Goal: Check status: Check status

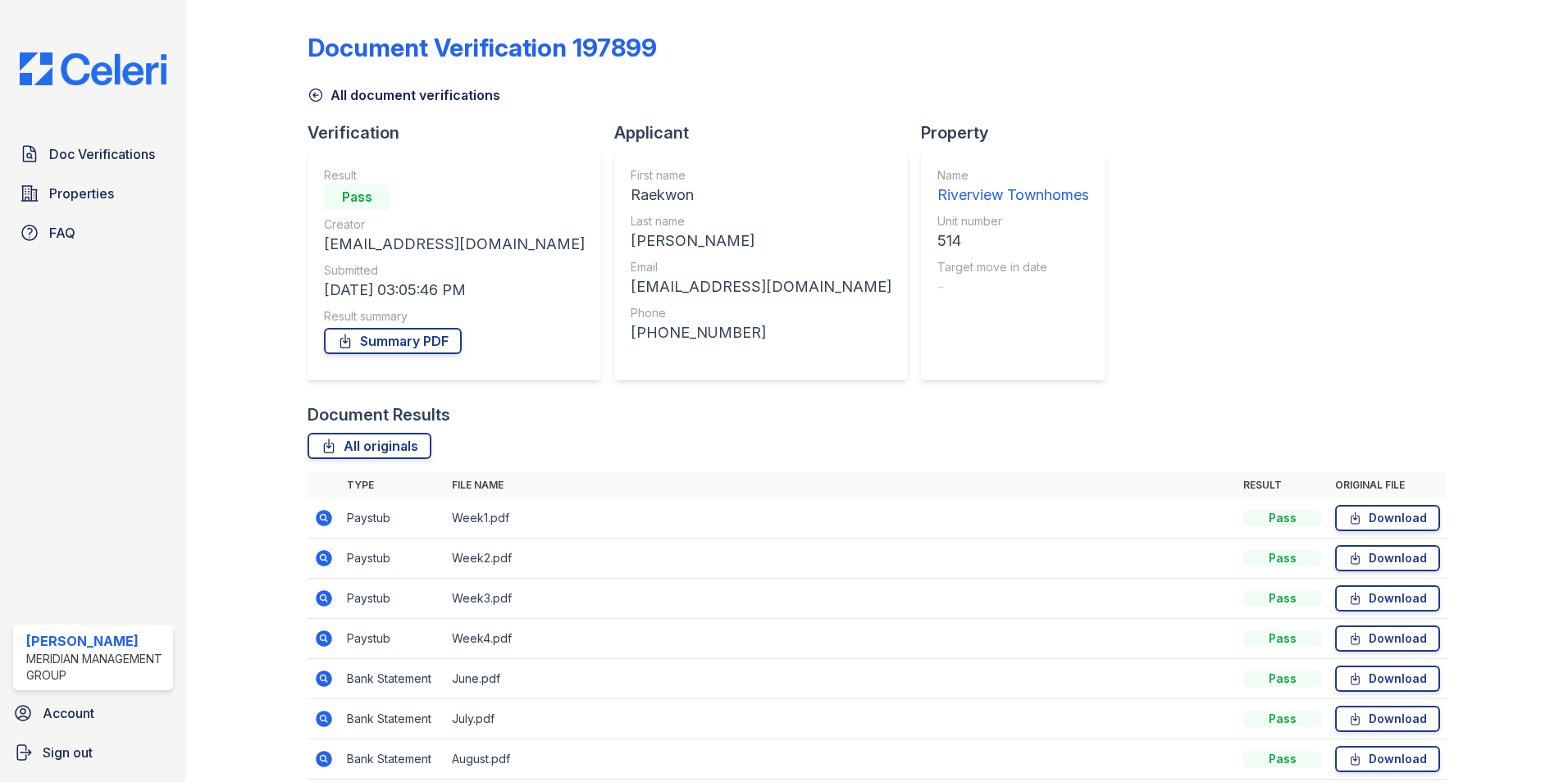
click at [316, 96] on icon at bounding box center [316, 94] width 17 height 17
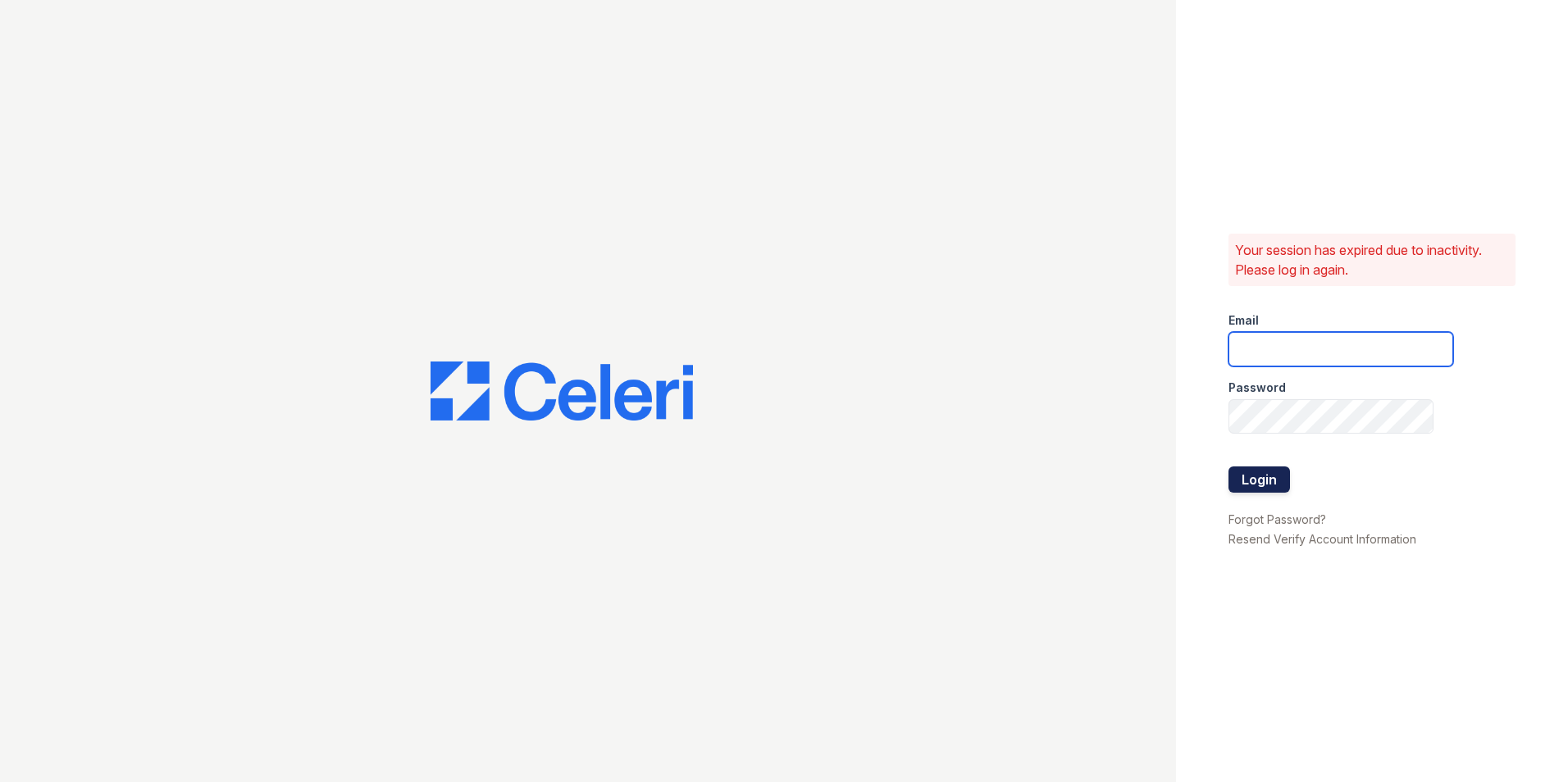
type input "ehudson@mmgmgt.com"
click at [1254, 480] on button "Login" at bounding box center [1258, 479] width 61 height 26
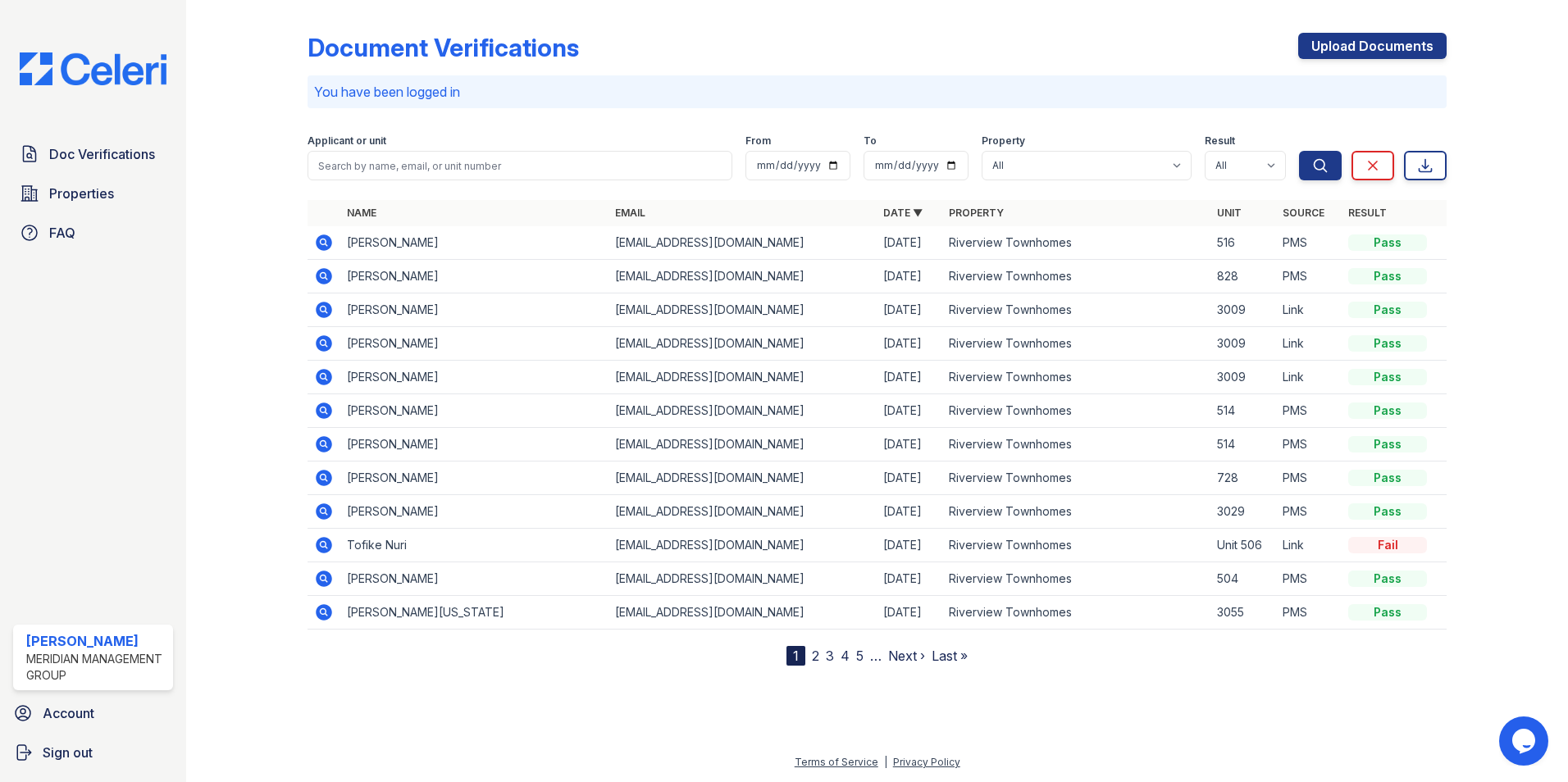
click at [319, 242] on icon at bounding box center [323, 242] width 17 height 17
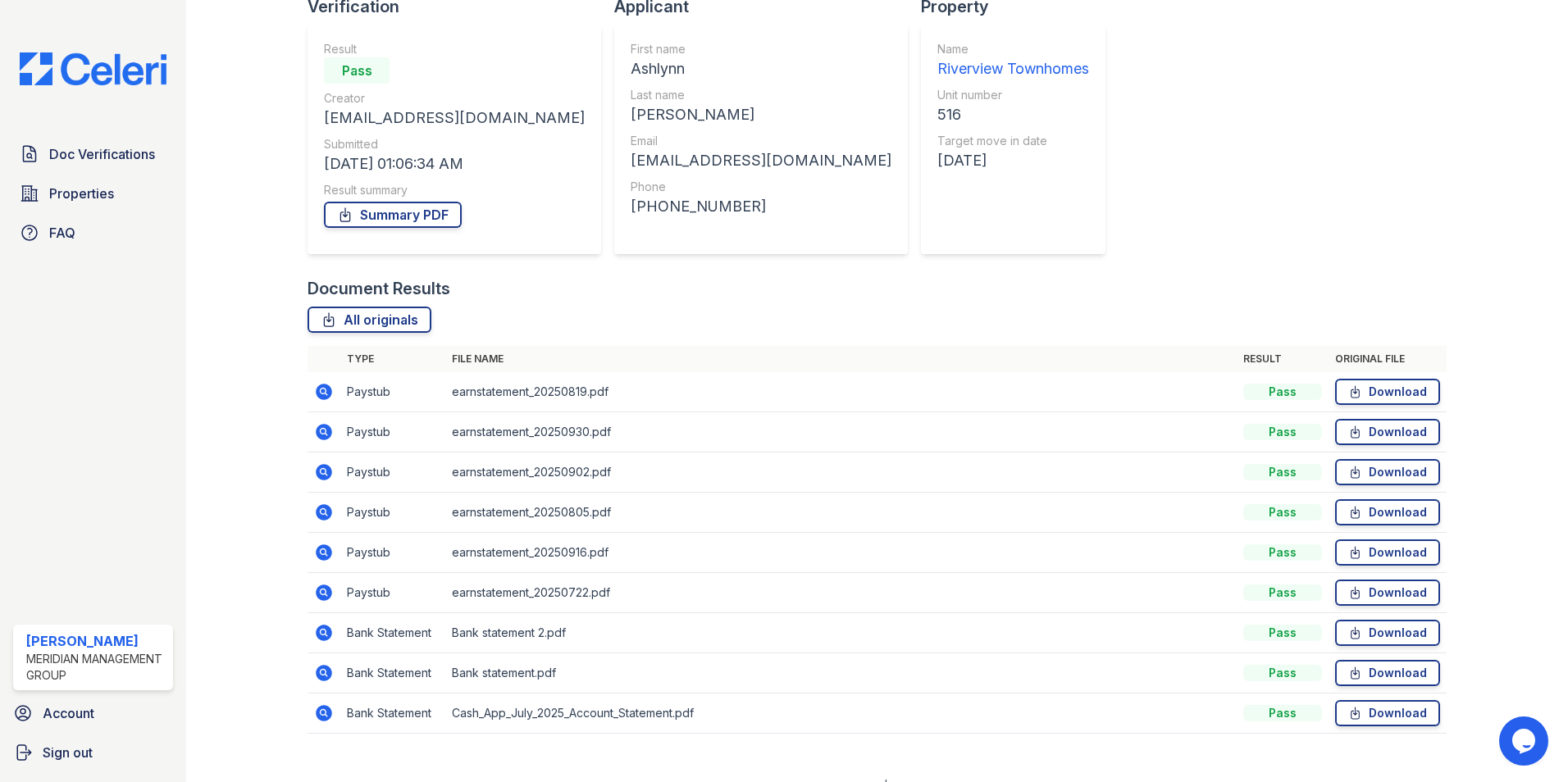
scroll to position [150, 0]
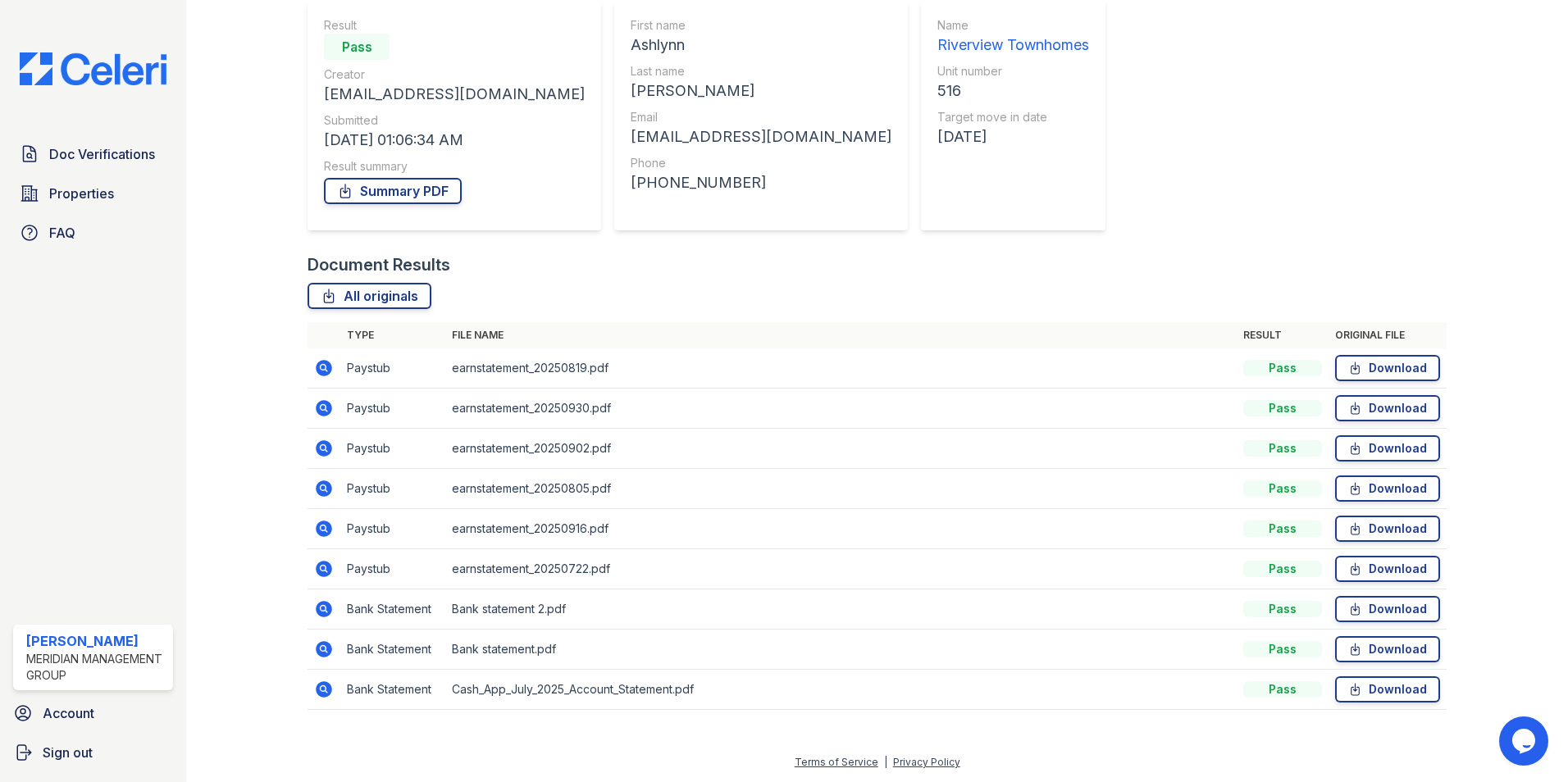
click at [323, 370] on icon at bounding box center [323, 368] width 19 height 19
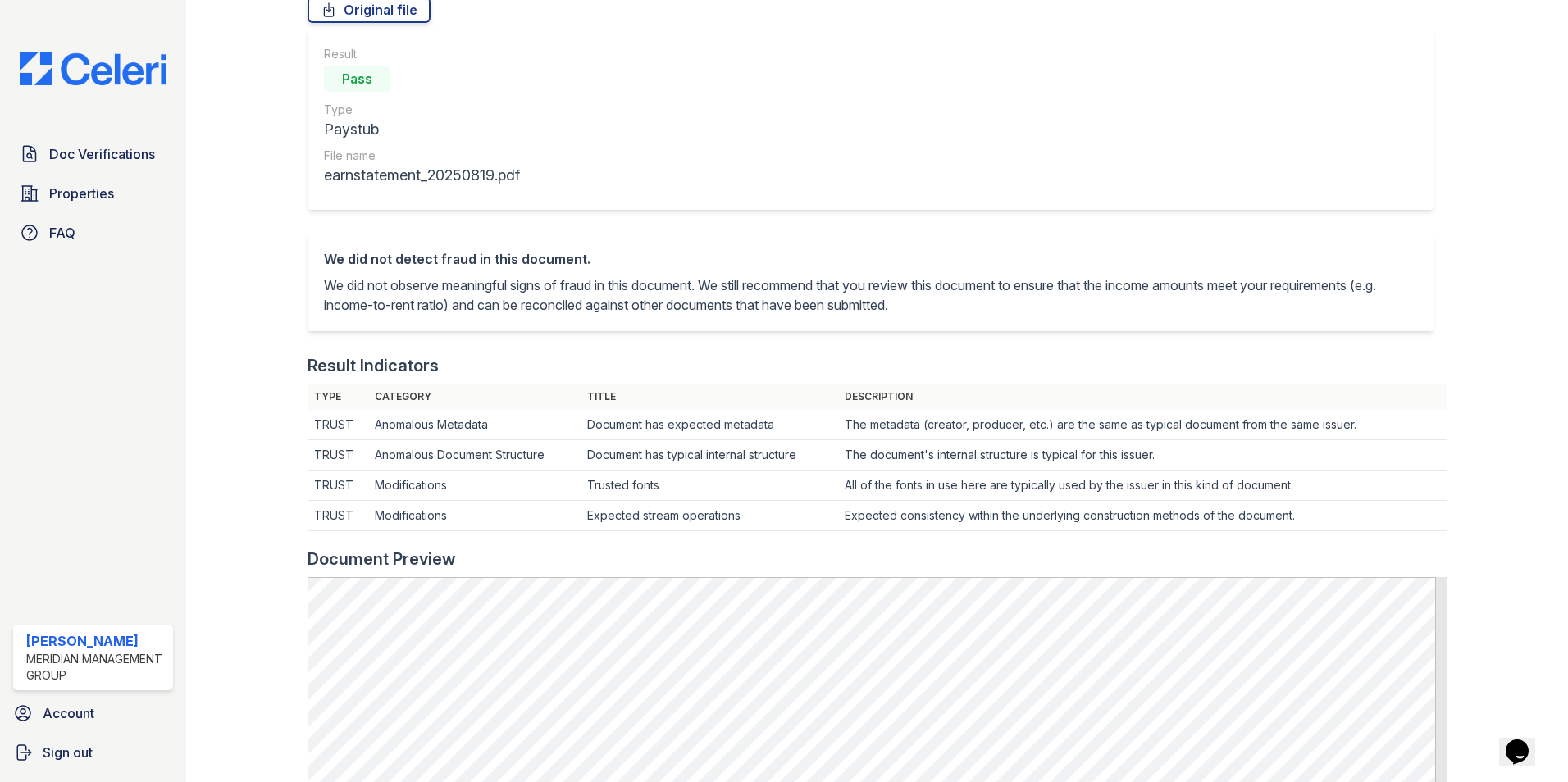
scroll to position [50, 0]
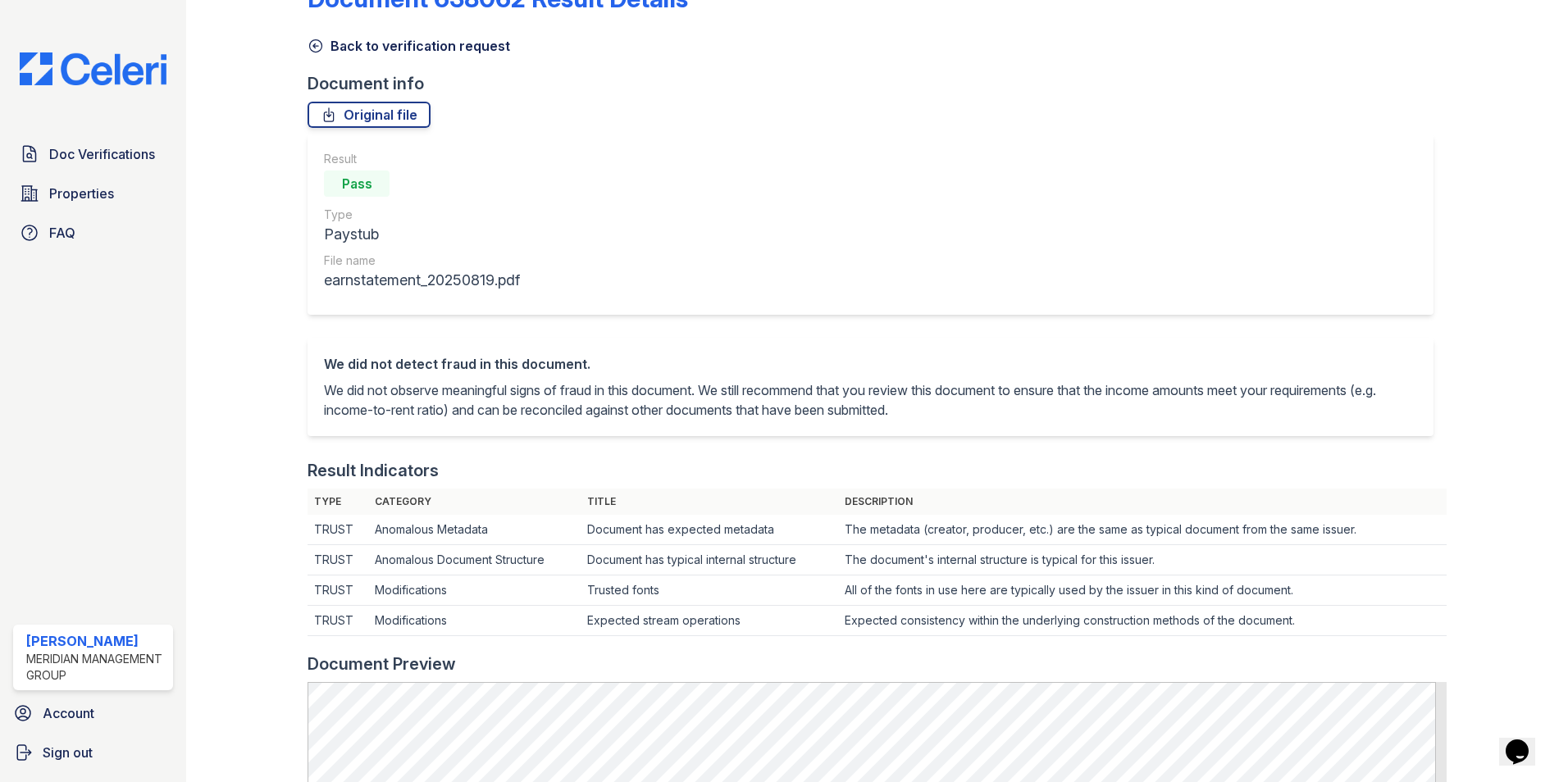
click at [318, 46] on icon at bounding box center [316, 46] width 17 height 17
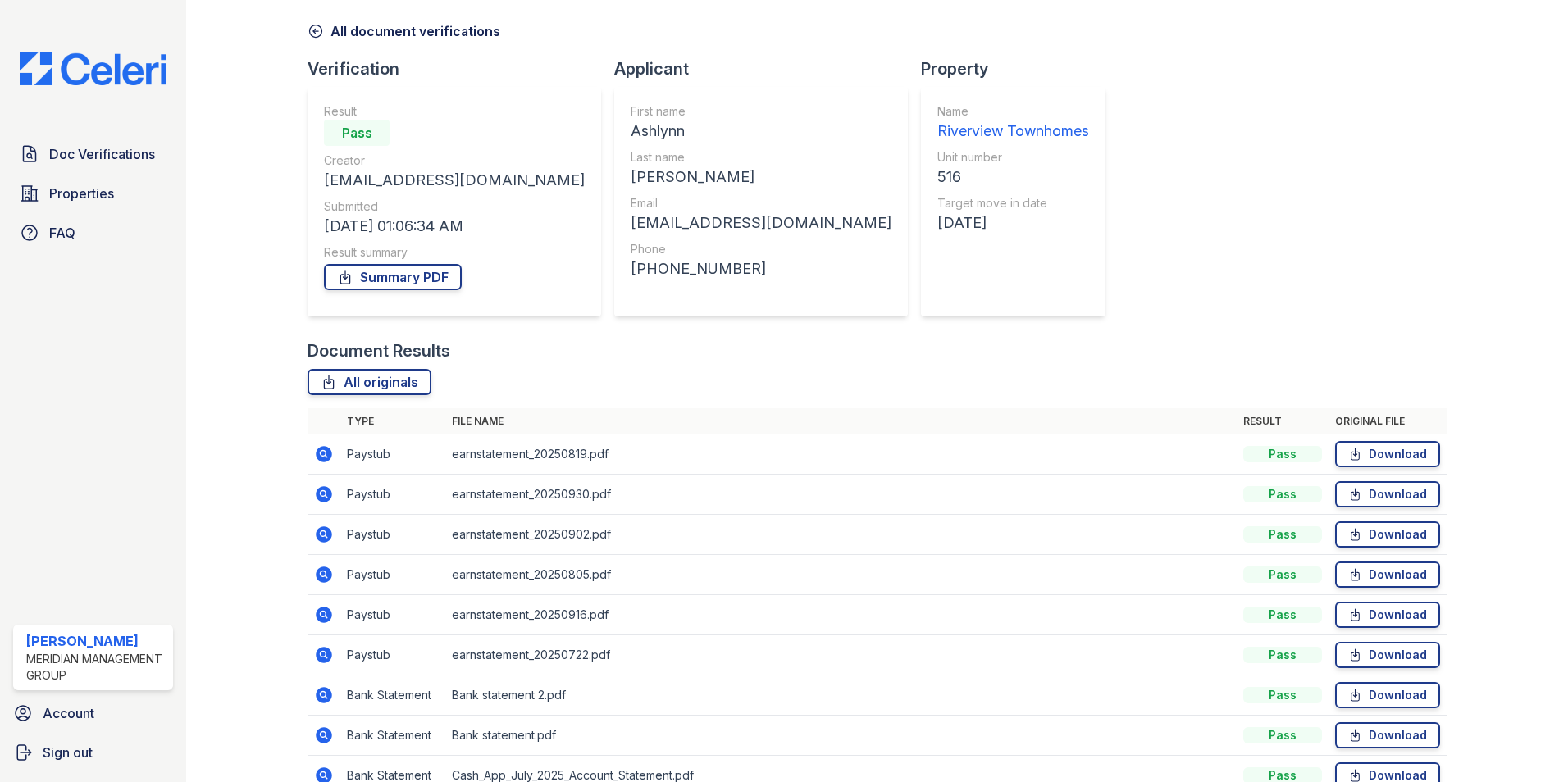
scroll to position [150, 0]
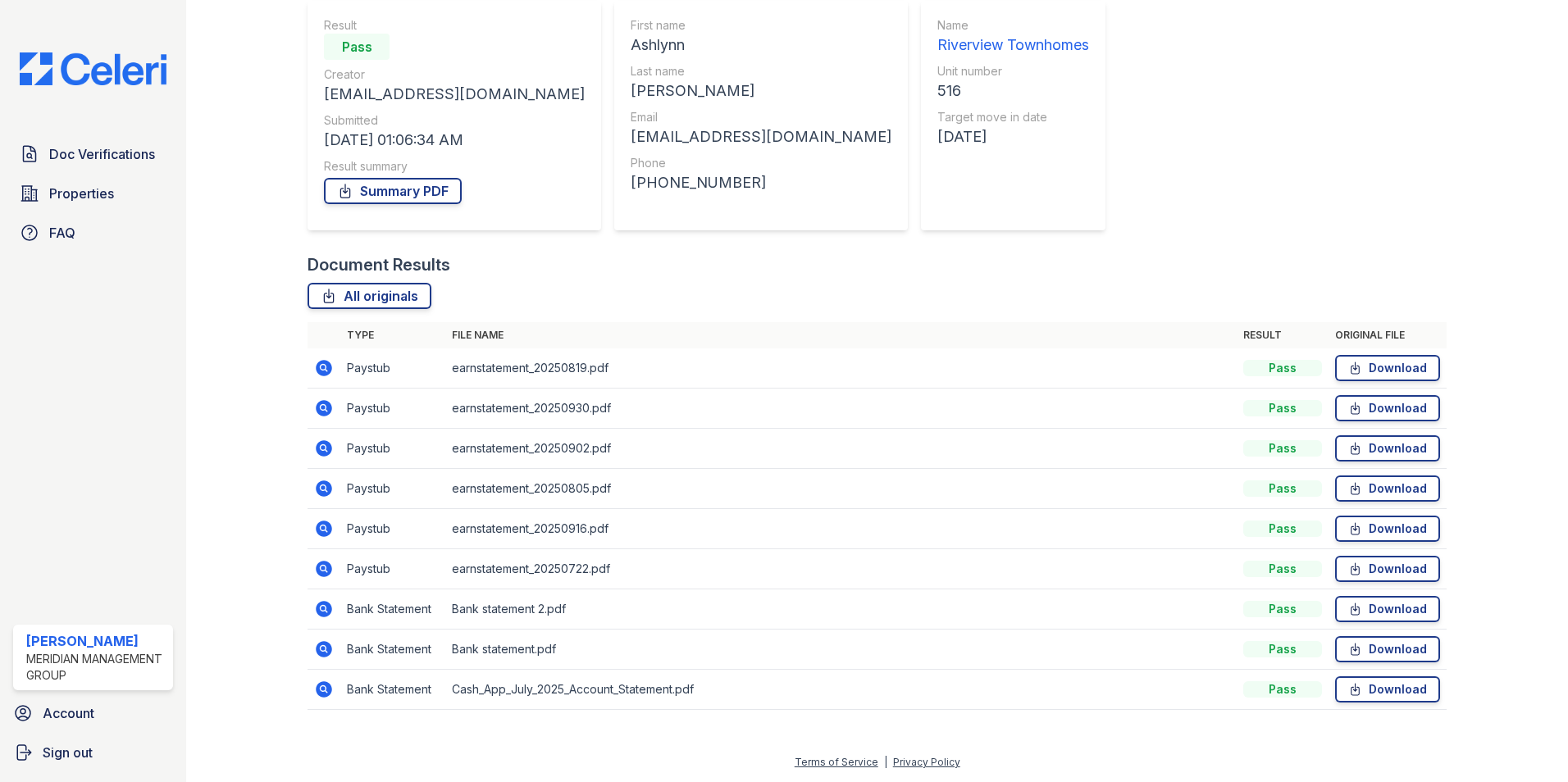
click at [319, 404] on icon at bounding box center [323, 408] width 17 height 17
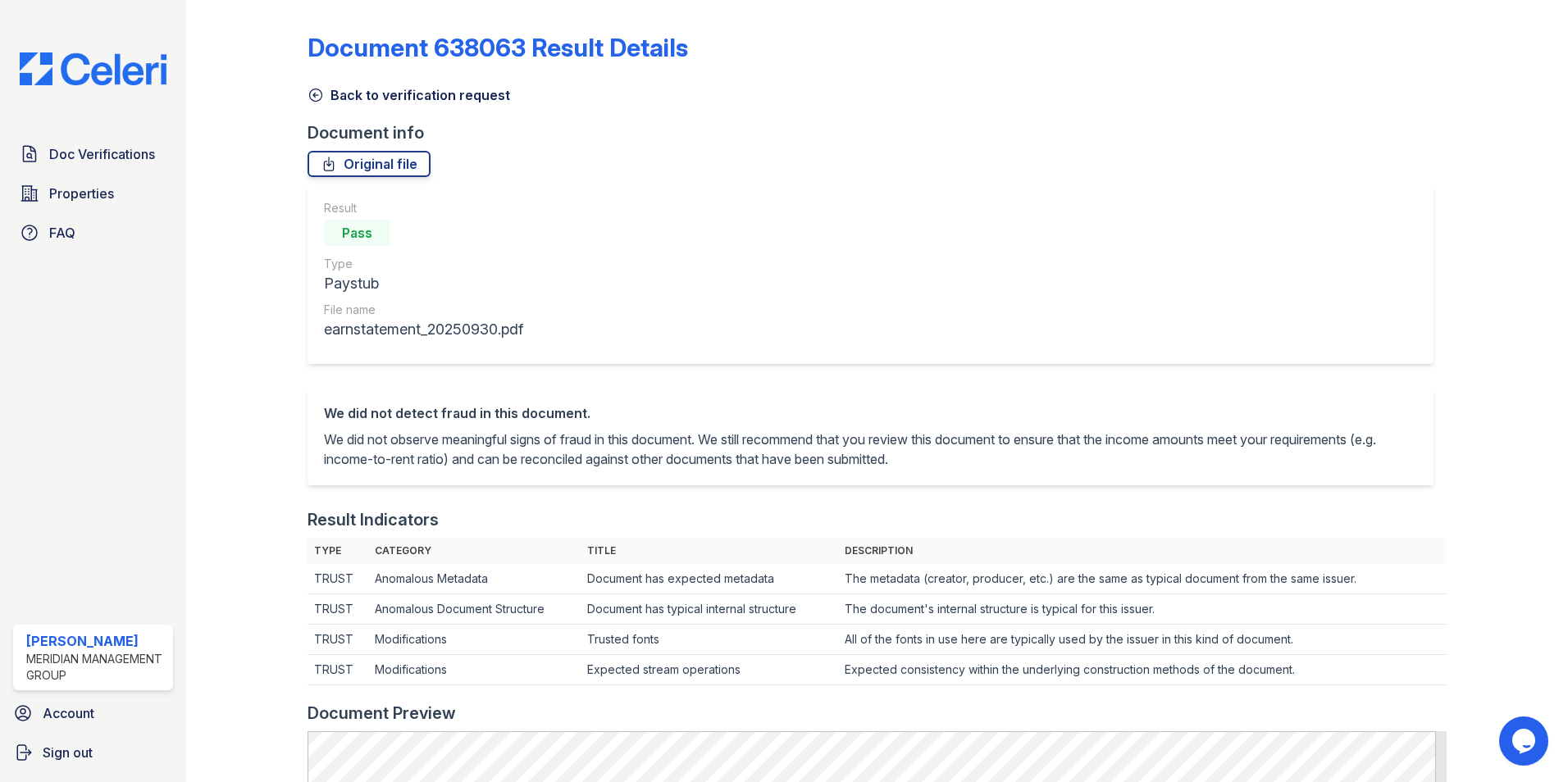
drag, startPoint x: 313, startPoint y: 93, endPoint x: 307, endPoint y: 101, distance: 10.0
click at [313, 93] on icon at bounding box center [316, 94] width 17 height 17
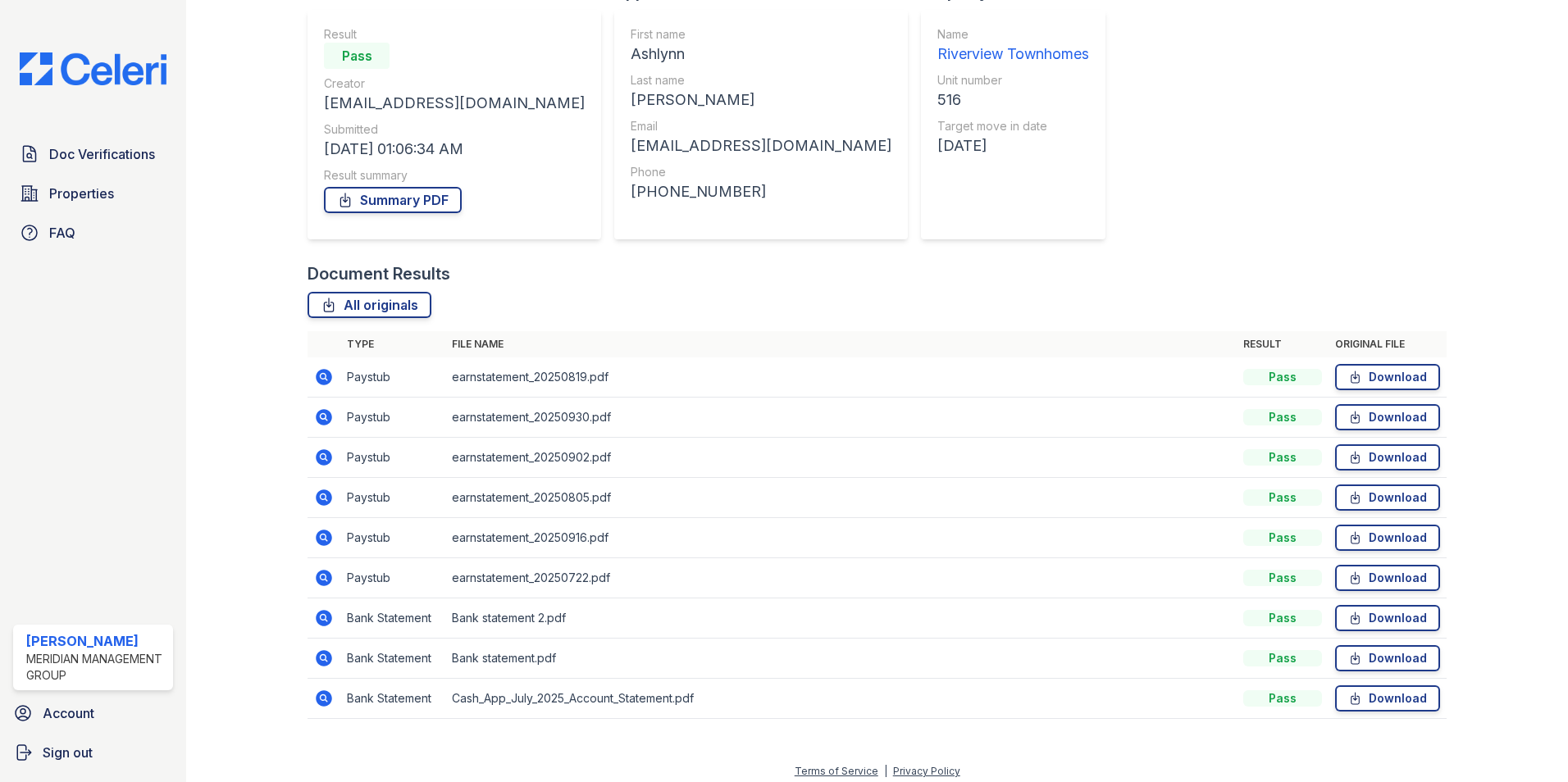
scroll to position [150, 0]
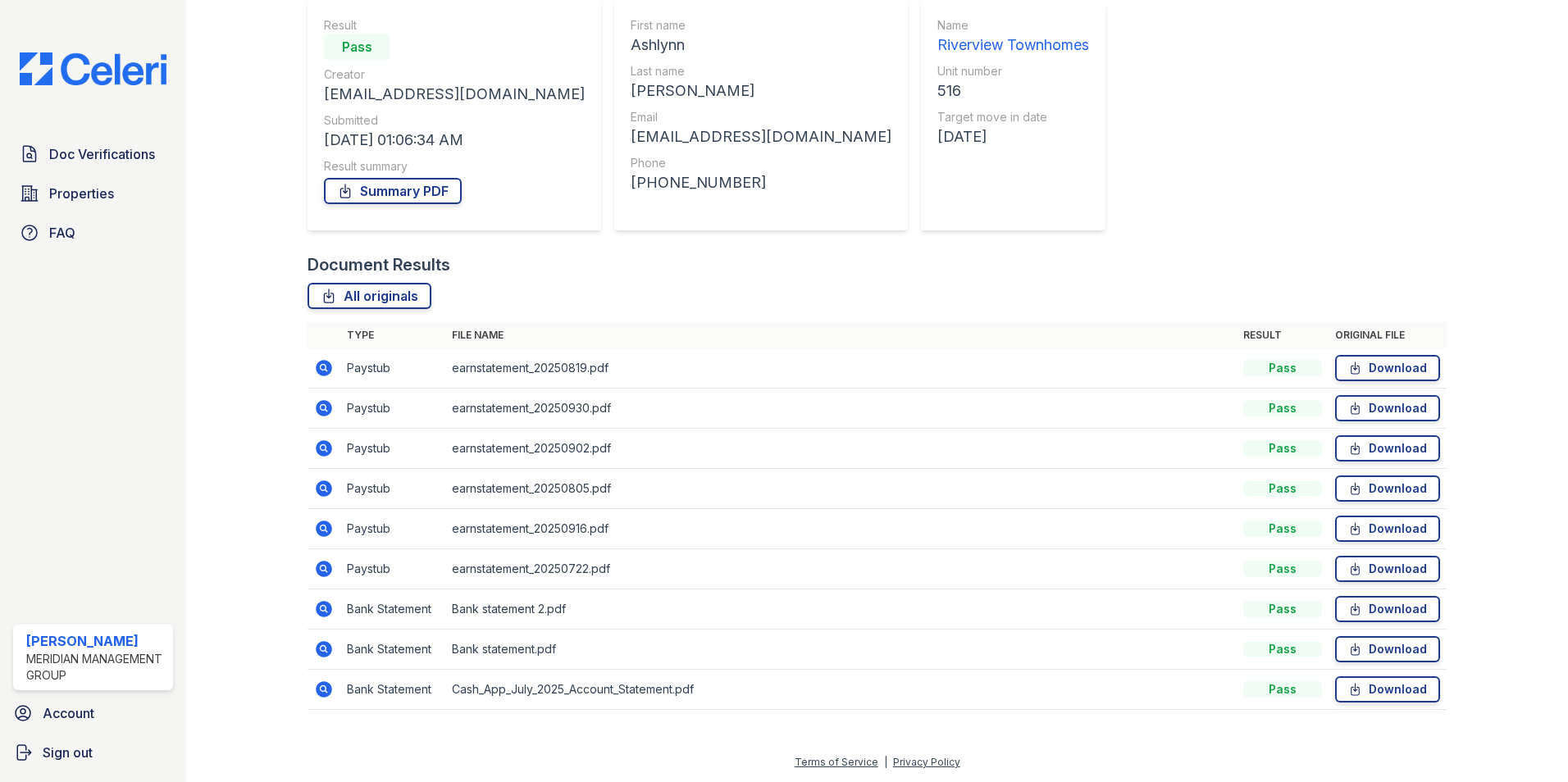
click at [324, 446] on icon at bounding box center [323, 448] width 19 height 19
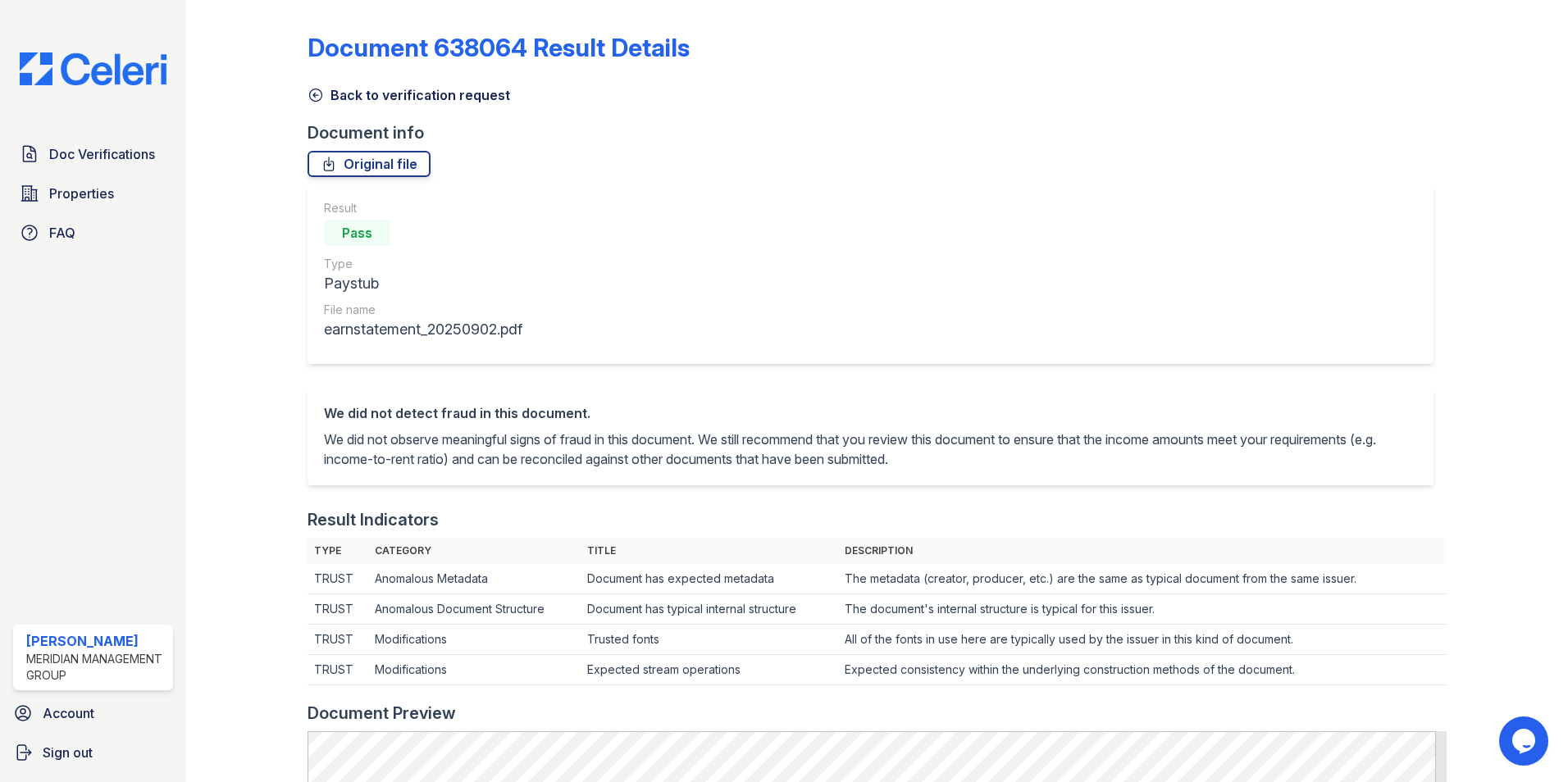
drag, startPoint x: 312, startPoint y: 98, endPoint x: 321, endPoint y: 113, distance: 17.5
click at [312, 98] on icon at bounding box center [316, 94] width 17 height 17
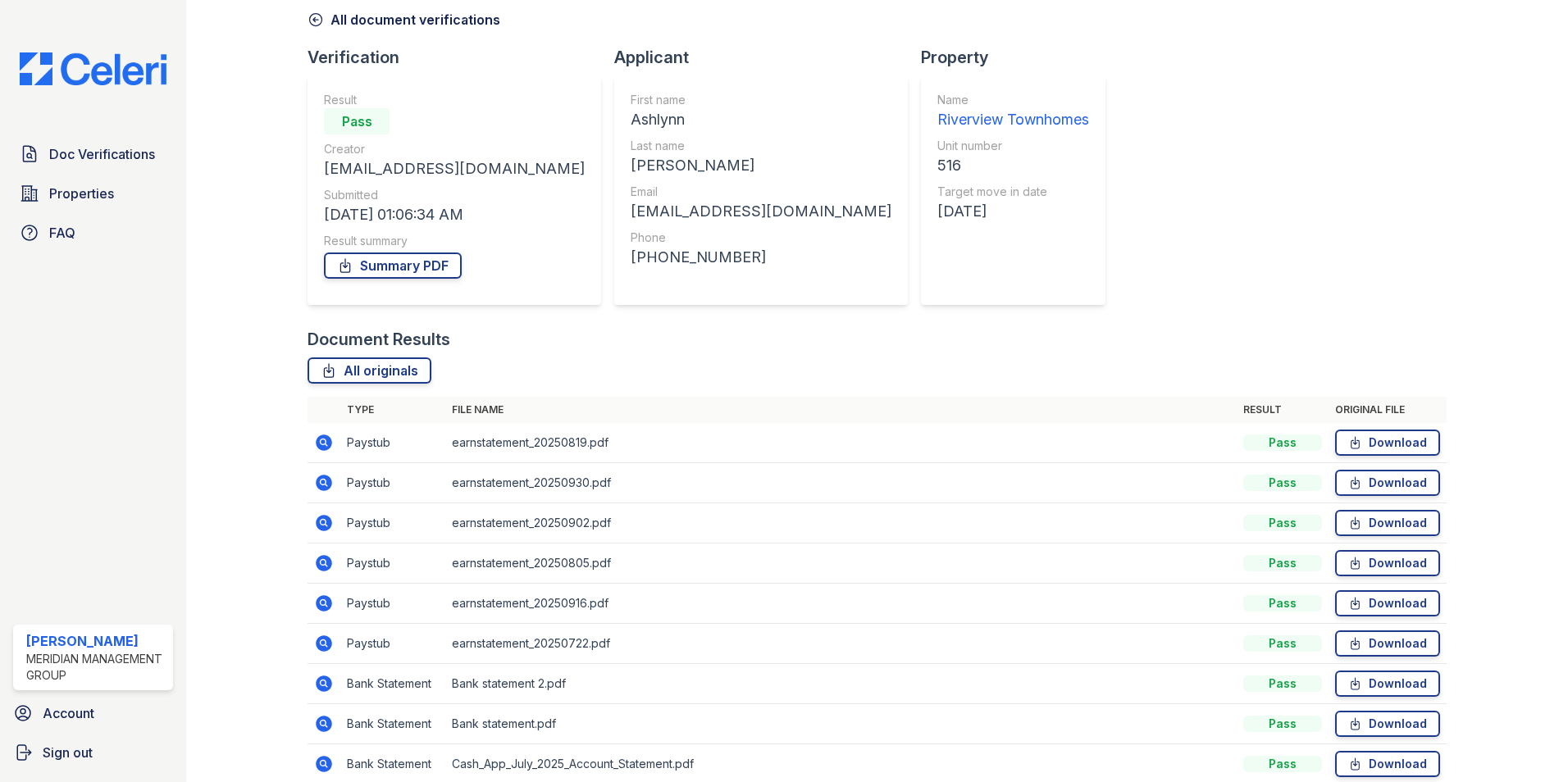
scroll to position [150, 0]
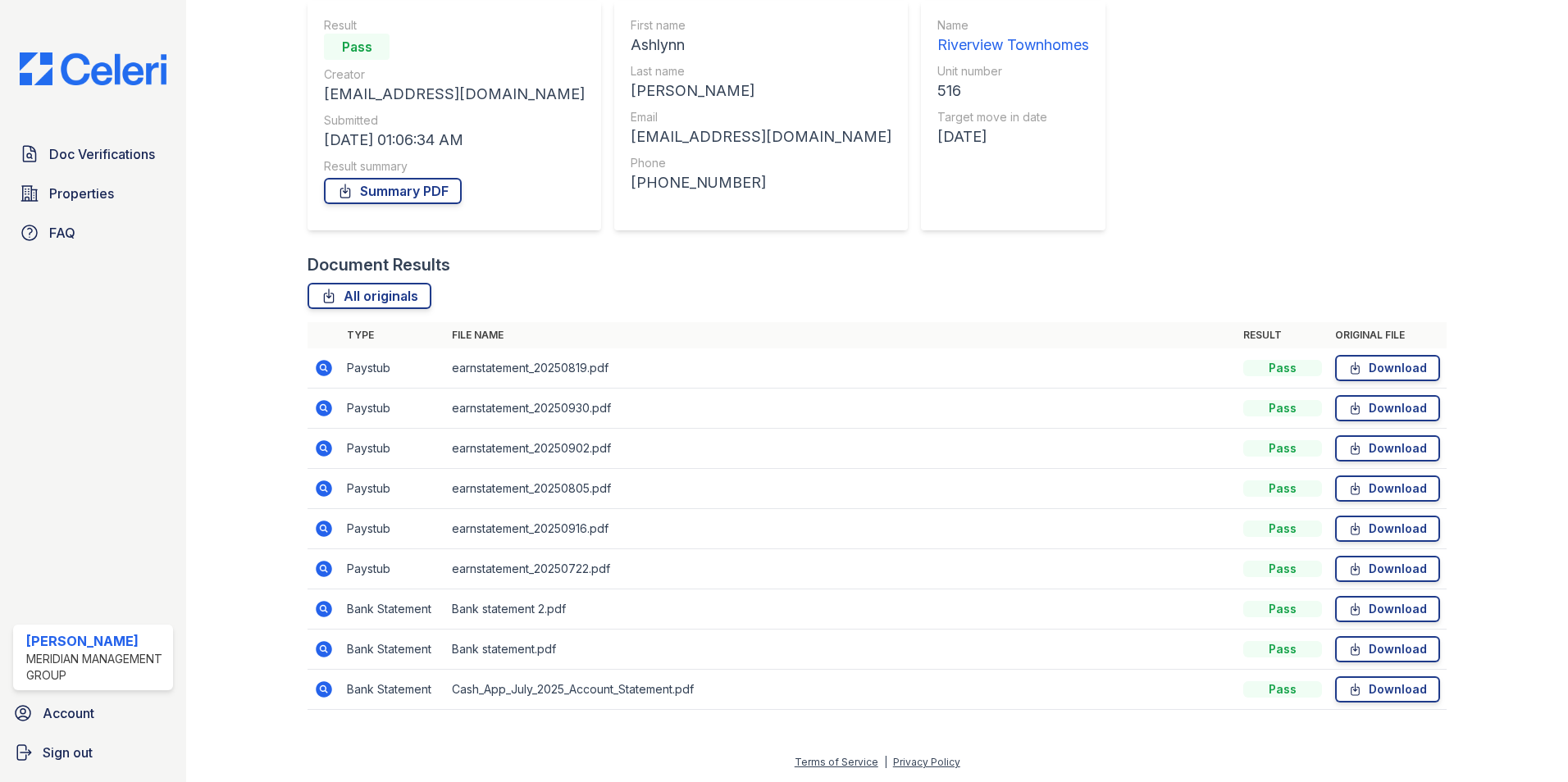
click at [324, 491] on icon at bounding box center [323, 488] width 17 height 17
